Goal: Task Accomplishment & Management: Use online tool/utility

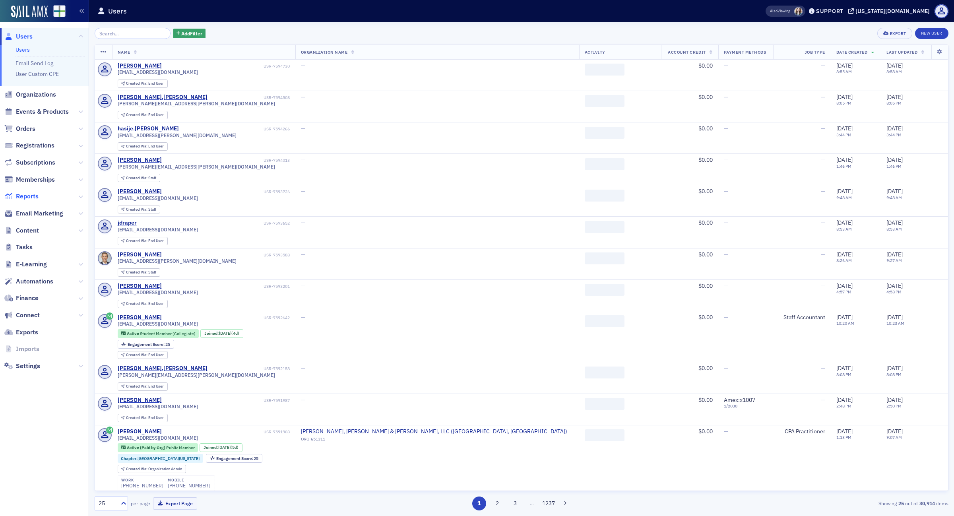
click at [36, 199] on span "Reports" at bounding box center [27, 196] width 23 height 9
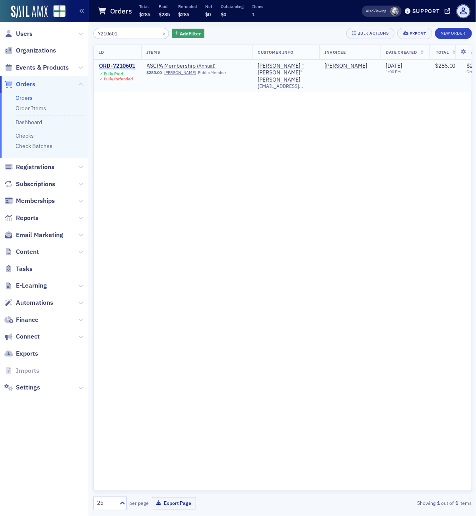
type input "7210601"
click at [128, 66] on div "ORD-7210601" at bounding box center [117, 65] width 36 height 7
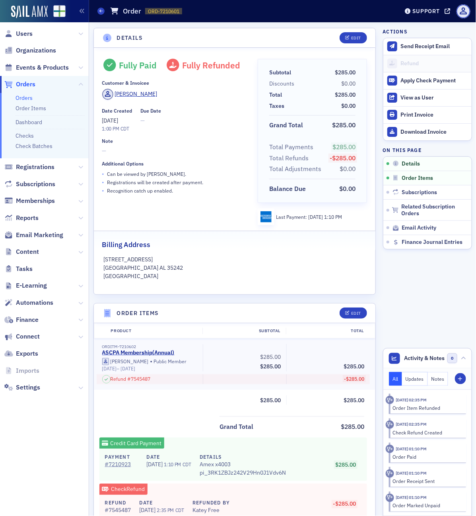
click at [100, 7] on div "Orders Order ORD-7210601 7210601" at bounding box center [241, 11] width 289 height 15
click at [102, 13] on span at bounding box center [100, 11] width 7 height 7
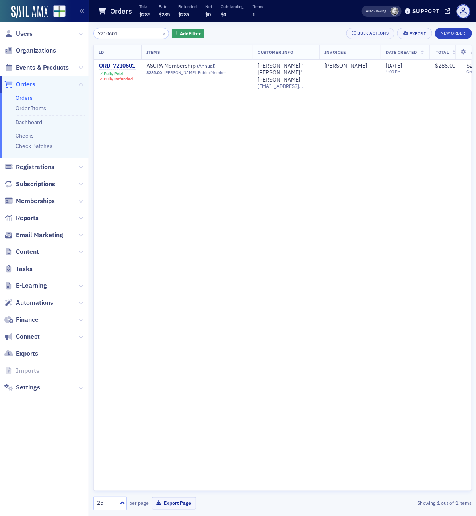
drag, startPoint x: 130, startPoint y: 33, endPoint x: 38, endPoint y: 27, distance: 92.0
click at [40, 27] on div "Users Organizations Events & Products Orders Orders Order Items Dashboard Check…" at bounding box center [238, 258] width 476 height 516
type input "7447204"
click at [126, 66] on div "ORD-7447204" at bounding box center [117, 65] width 36 height 7
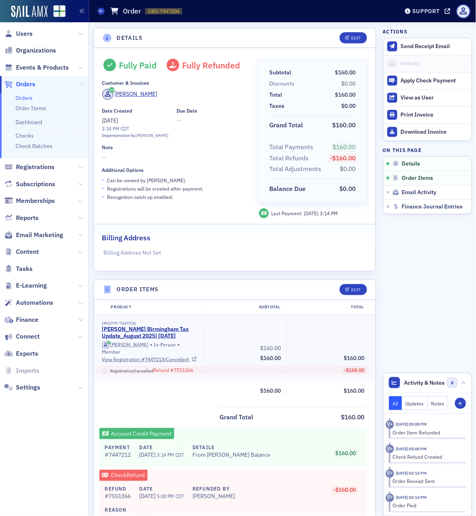
scroll to position [50, 0]
